Goal: Communication & Community: Participate in discussion

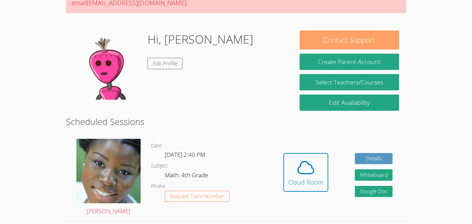
scroll to position [97, 0]
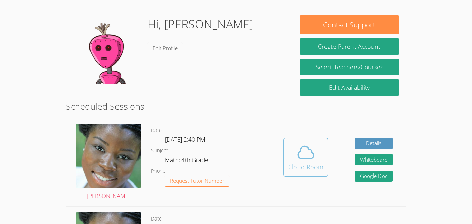
click at [297, 163] on div "Cloud Room" at bounding box center [305, 167] width 35 height 10
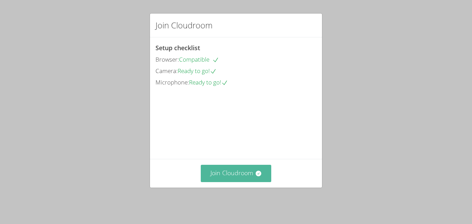
click at [254, 182] on button "Join Cloudroom" at bounding box center [236, 173] width 71 height 17
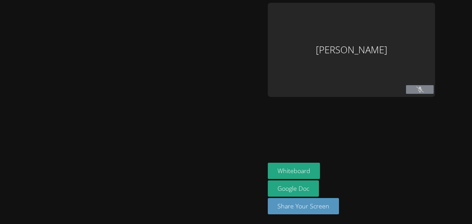
click at [254, 183] on div at bounding box center [133, 112] width 260 height 218
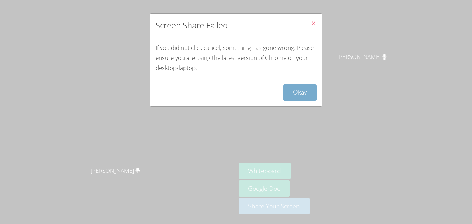
click at [304, 88] on button "Okay" at bounding box center [300, 92] width 33 height 16
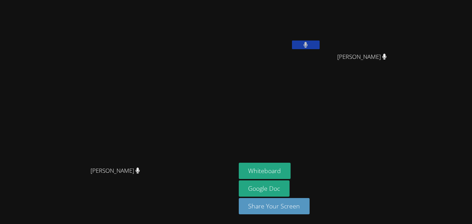
click at [170, 75] on video at bounding box center [118, 98] width 104 height 130
click at [291, 169] on button "Whiteboard" at bounding box center [265, 171] width 52 height 16
click at [320, 42] on button at bounding box center [306, 44] width 28 height 9
click at [310, 42] on icon at bounding box center [305, 45] width 7 height 6
click at [308, 42] on icon at bounding box center [306, 45] width 4 height 6
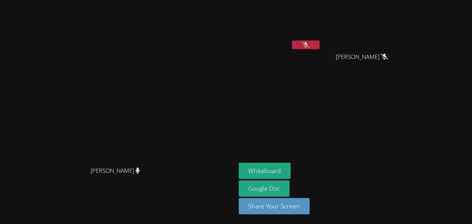
click at [310, 42] on icon at bounding box center [305, 45] width 7 height 6
click at [308, 42] on icon at bounding box center [306, 45] width 4 height 6
click at [310, 42] on icon at bounding box center [305, 45] width 7 height 6
click at [308, 42] on icon at bounding box center [306, 45] width 4 height 6
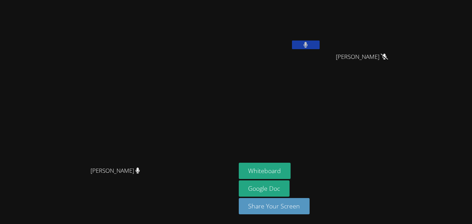
click at [308, 42] on icon at bounding box center [306, 45] width 4 height 6
click at [310, 42] on icon at bounding box center [305, 45] width 7 height 6
click at [308, 42] on icon at bounding box center [306, 45] width 4 height 6
click at [310, 42] on icon at bounding box center [305, 45] width 7 height 6
click at [292, 40] on button at bounding box center [306, 44] width 28 height 9
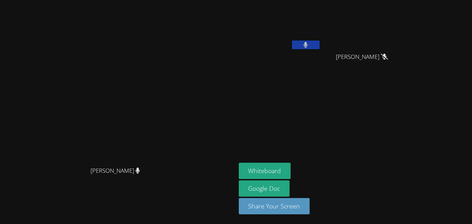
click at [292, 40] on button at bounding box center [306, 44] width 28 height 9
